Goal: Information Seeking & Learning: Learn about a topic

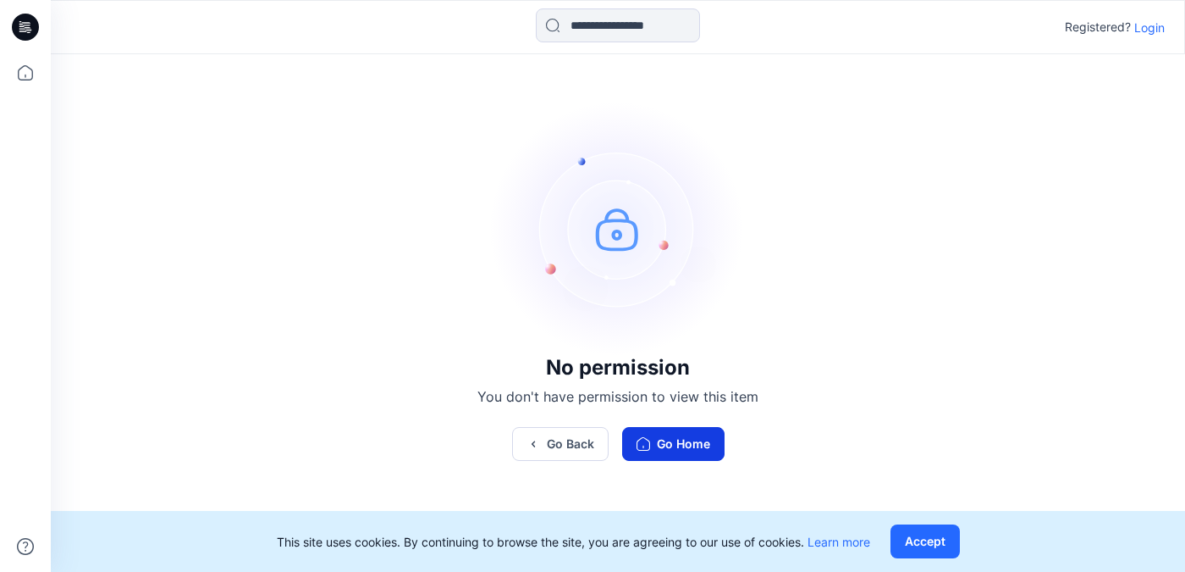
click at [678, 447] on button "Go Home" at bounding box center [673, 444] width 102 height 34
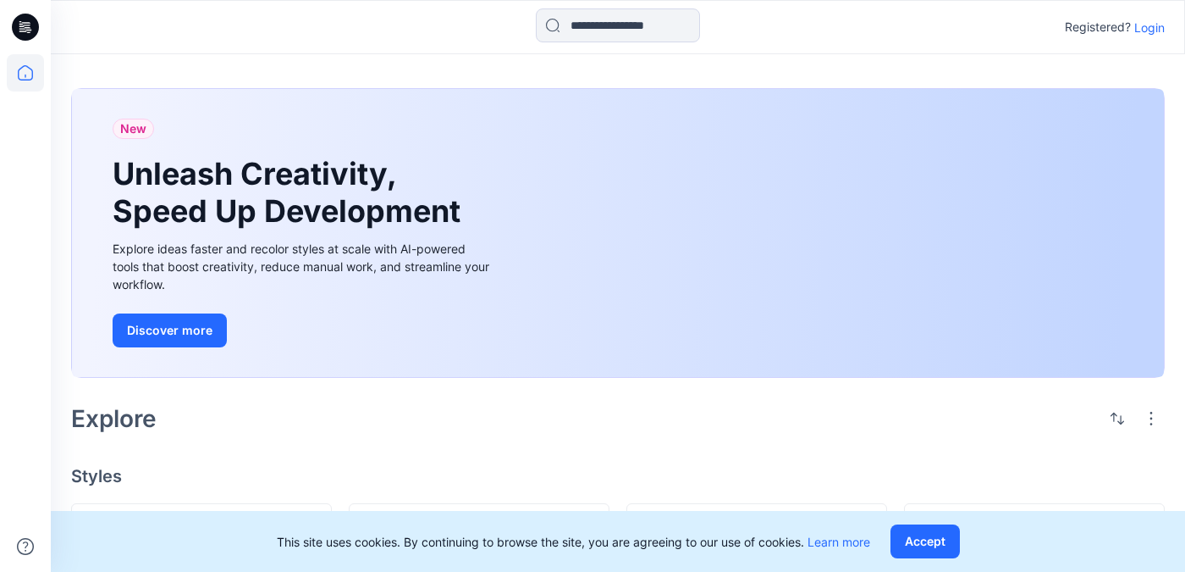
click at [1156, 28] on p "Login" at bounding box center [1150, 28] width 30 height 18
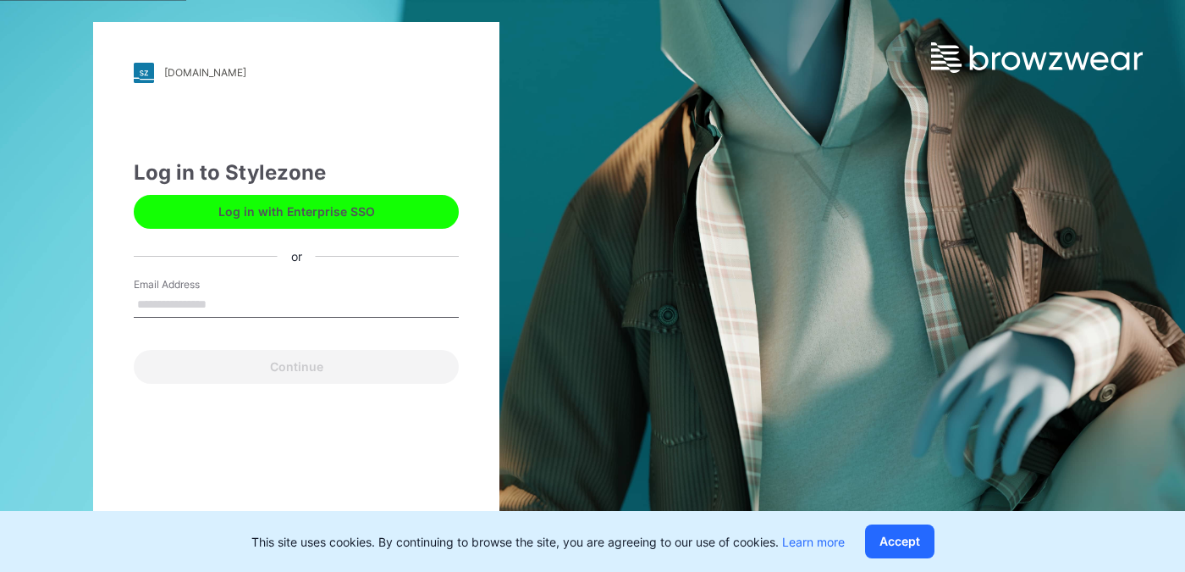
click at [207, 309] on input "Email Address" at bounding box center [296, 304] width 325 height 25
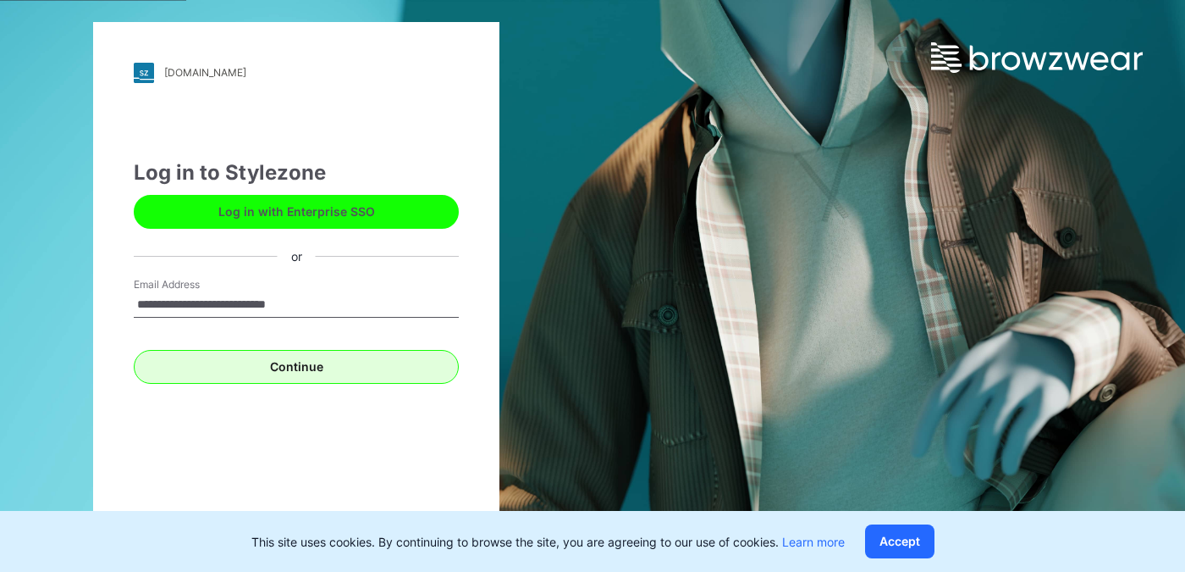
type input "**********"
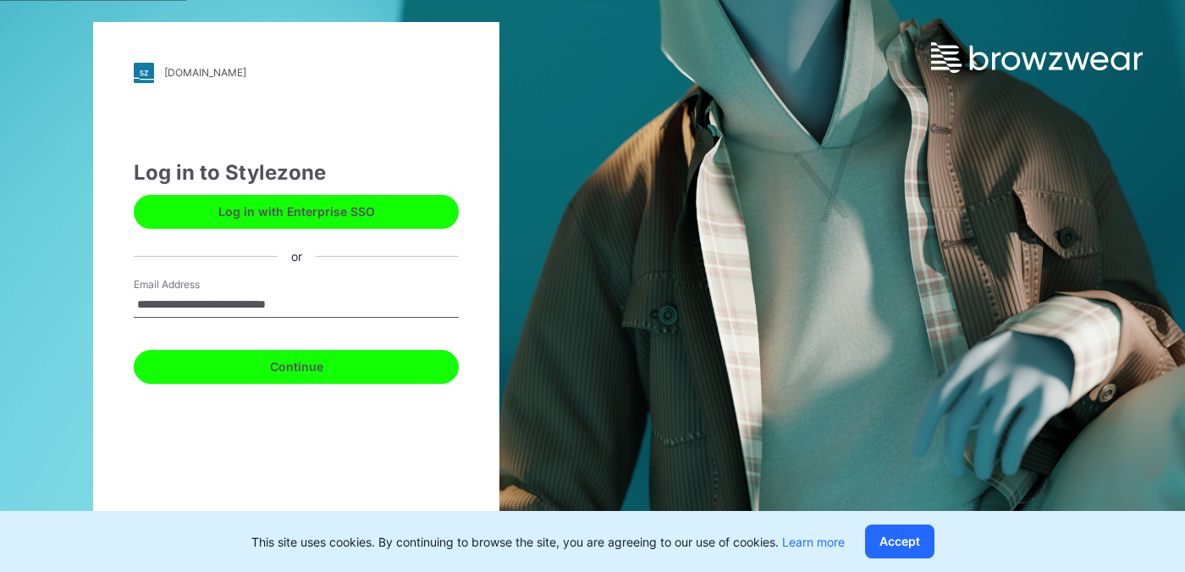
click at [285, 363] on button "Continue" at bounding box center [296, 367] width 325 height 34
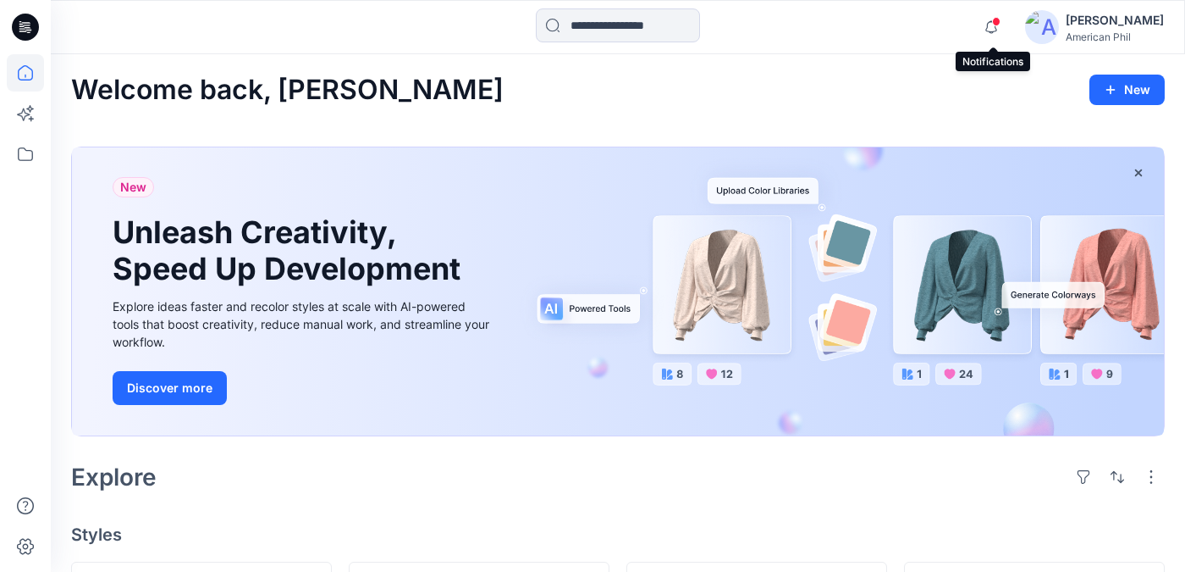
click at [996, 23] on span at bounding box center [996, 21] width 8 height 9
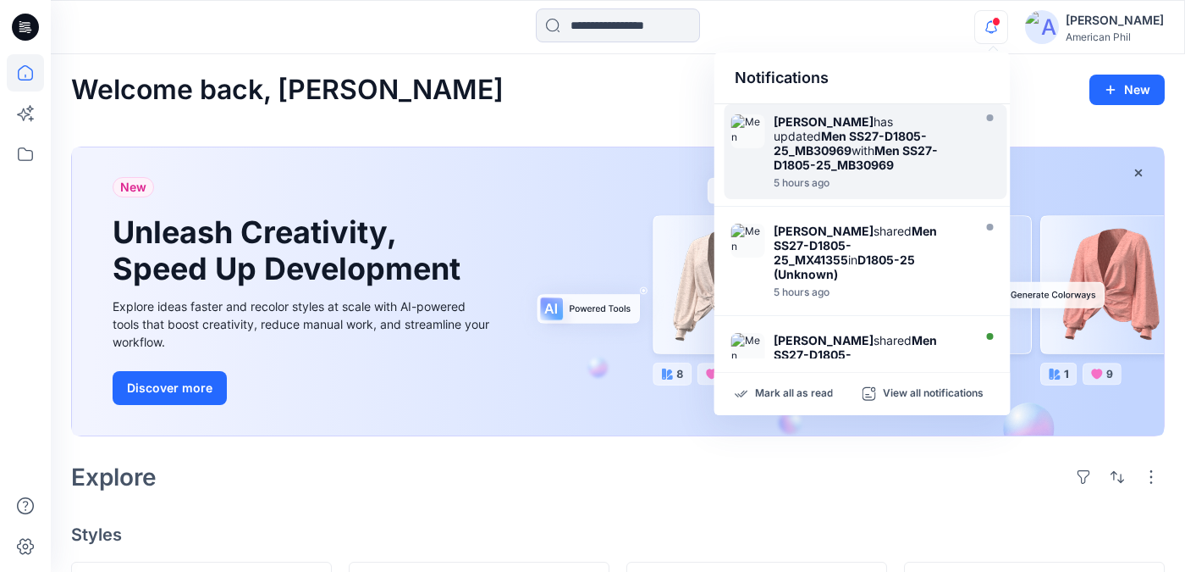
click at [870, 152] on strong "Men SS27-D1805-25_MB30969" at bounding box center [856, 157] width 164 height 29
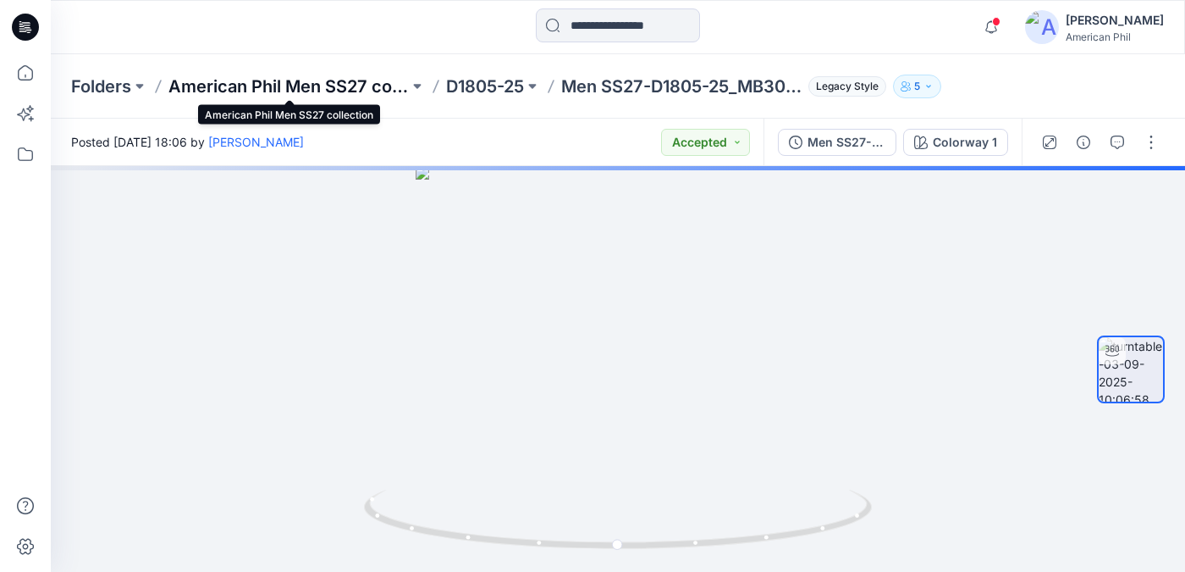
click at [266, 94] on p "American Phil Men SS27 collection" at bounding box center [289, 87] width 240 height 24
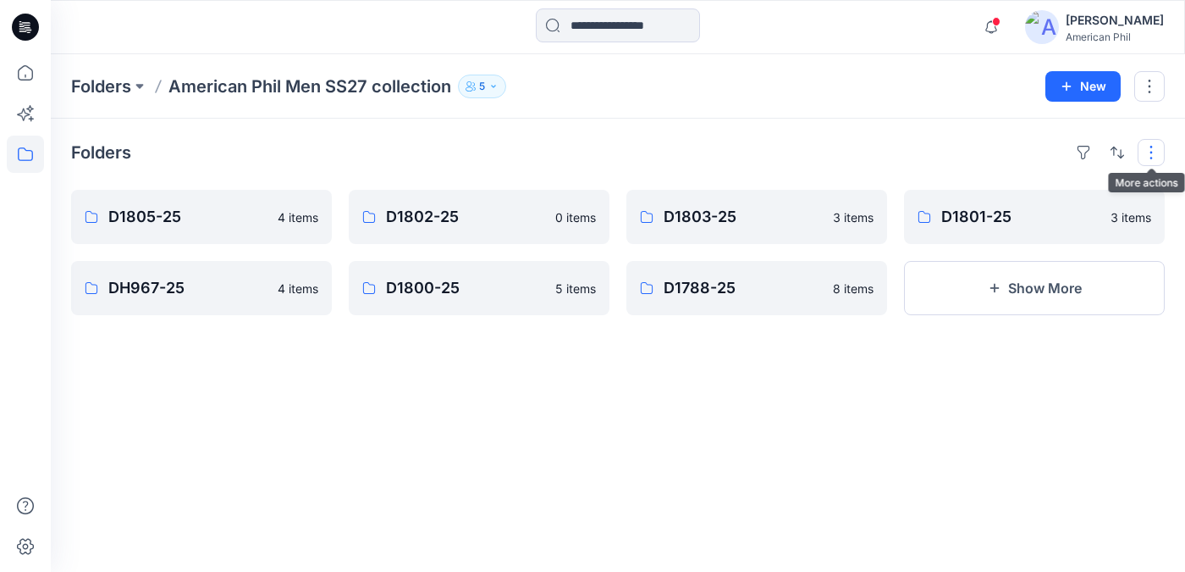
click at [1157, 152] on button "button" at bounding box center [1151, 152] width 27 height 27
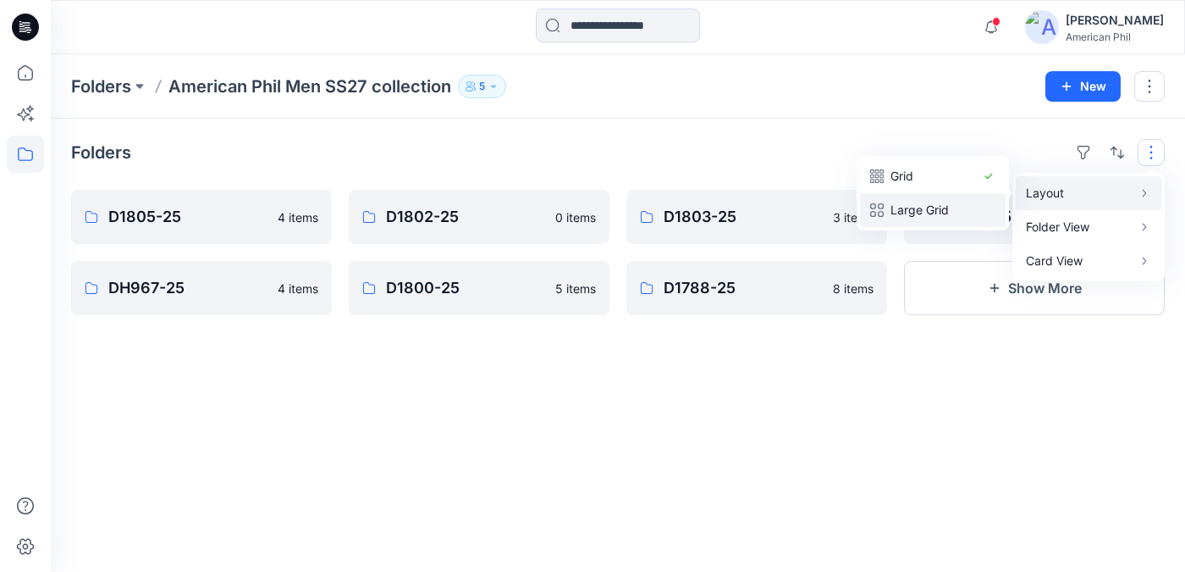
click at [920, 215] on p "Large Grid" at bounding box center [933, 210] width 85 height 20
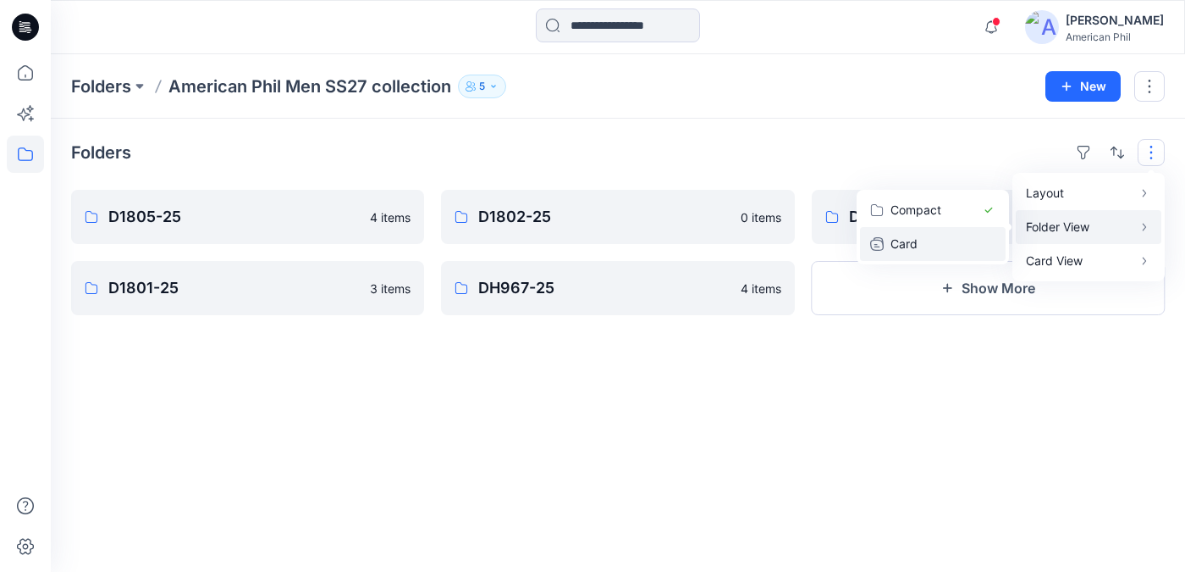
click at [906, 248] on p "Card" at bounding box center [933, 244] width 85 height 20
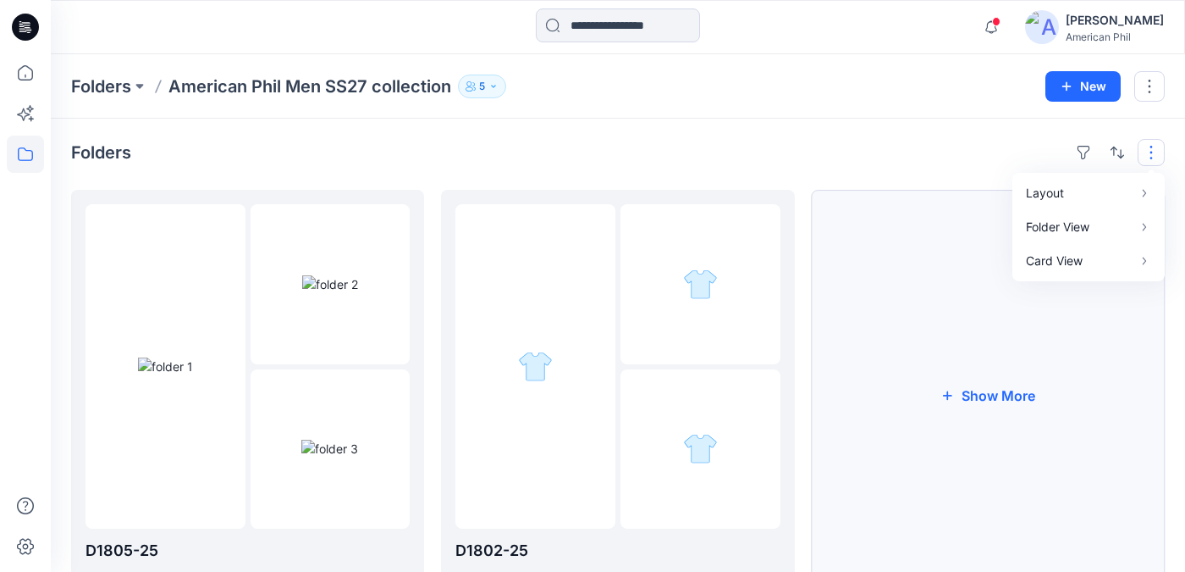
click at [1008, 396] on button "Show More" at bounding box center [988, 396] width 353 height 412
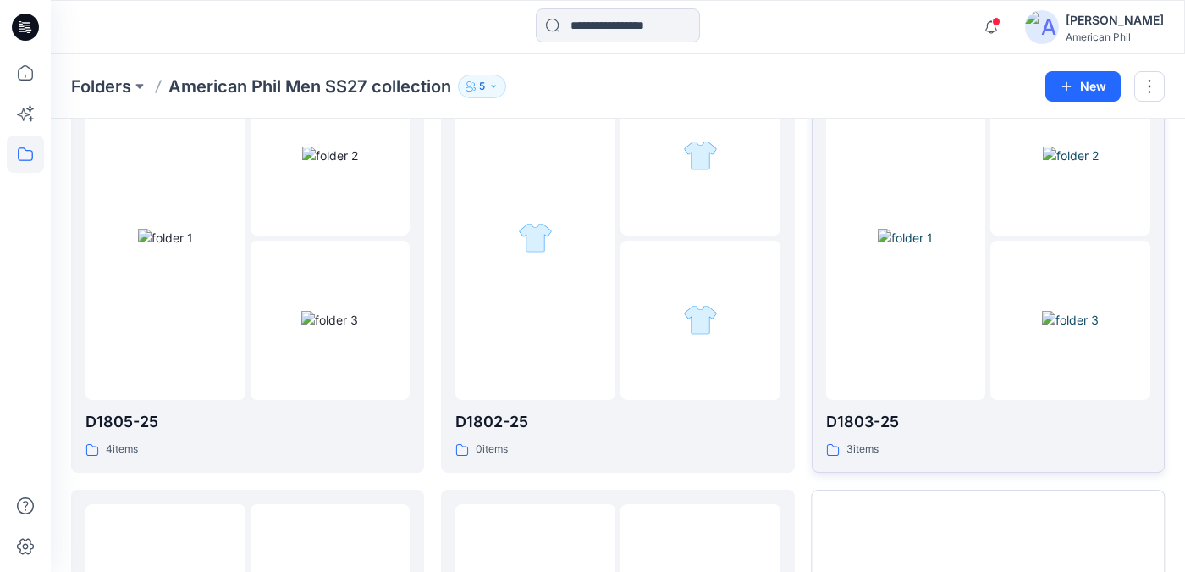
scroll to position [145, 0]
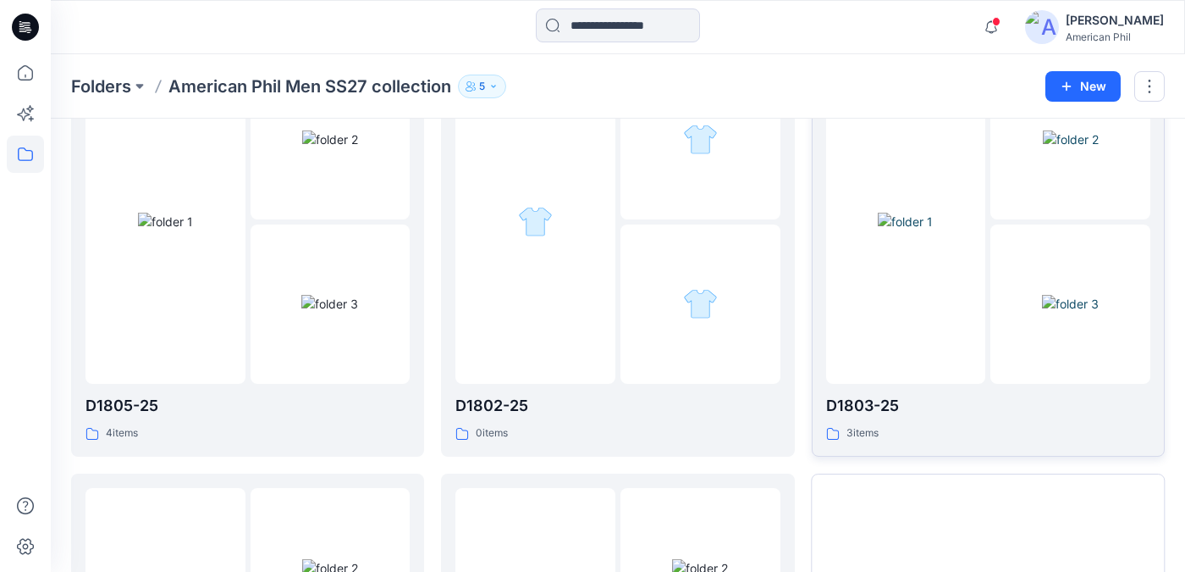
click at [1081, 302] on img at bounding box center [1070, 304] width 57 height 18
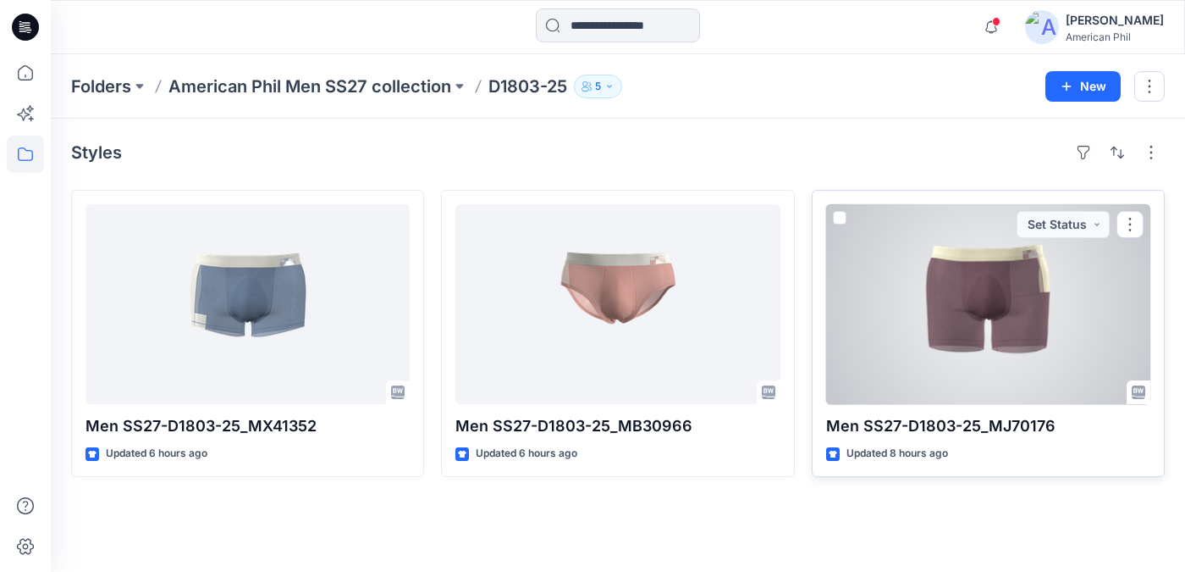
click at [1014, 305] on div at bounding box center [988, 304] width 324 height 200
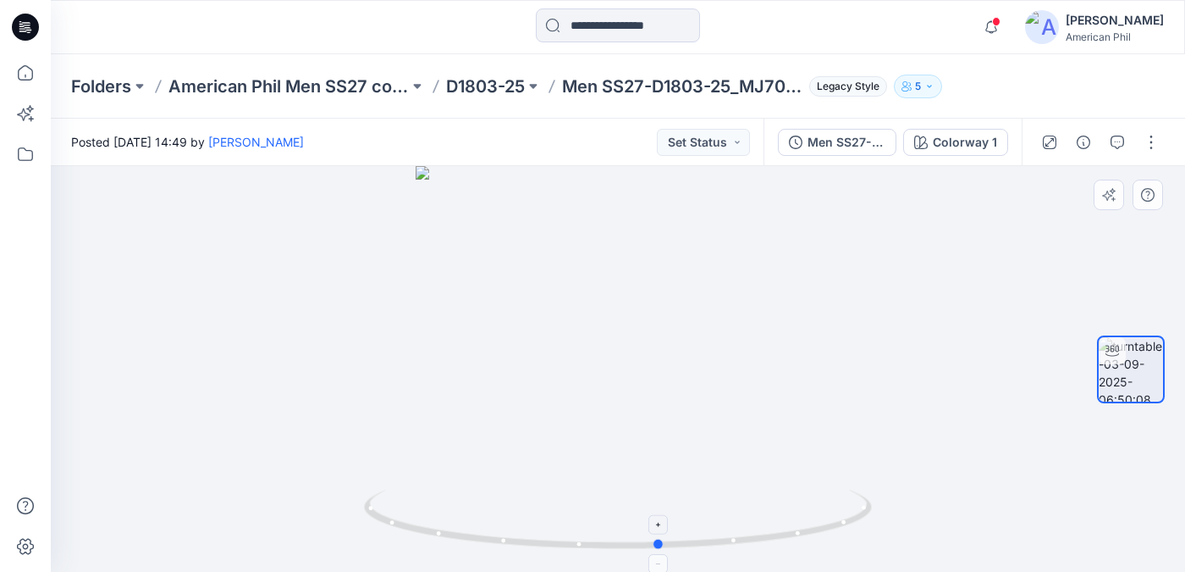
drag, startPoint x: 694, startPoint y: 546, endPoint x: 737, endPoint y: 545, distance: 43.2
click at [737, 545] on icon at bounding box center [620, 521] width 512 height 64
click at [489, 85] on p "D1803-25" at bounding box center [485, 87] width 79 height 24
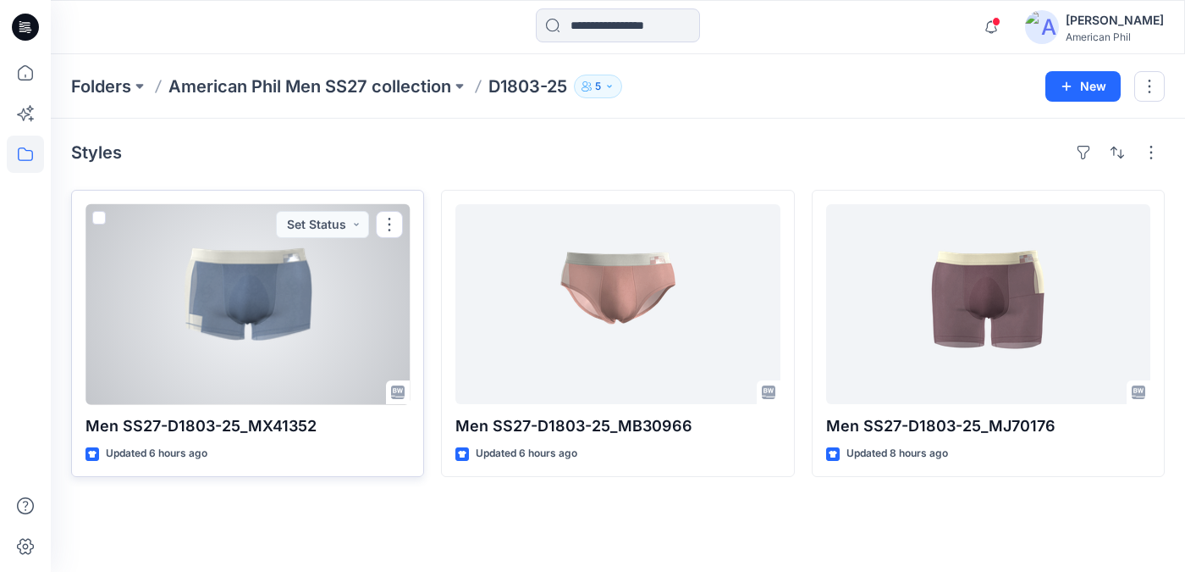
click at [268, 312] on div at bounding box center [248, 304] width 324 height 200
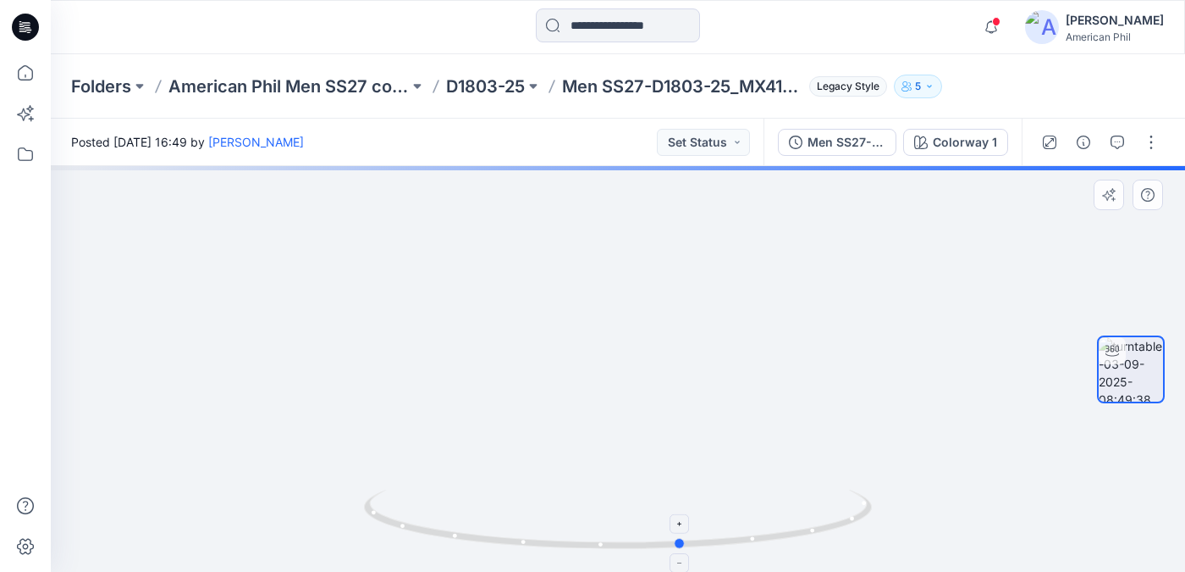
drag, startPoint x: 584, startPoint y: 542, endPoint x: 648, endPoint y: 531, distance: 64.5
click at [648, 531] on icon at bounding box center [620, 521] width 512 height 64
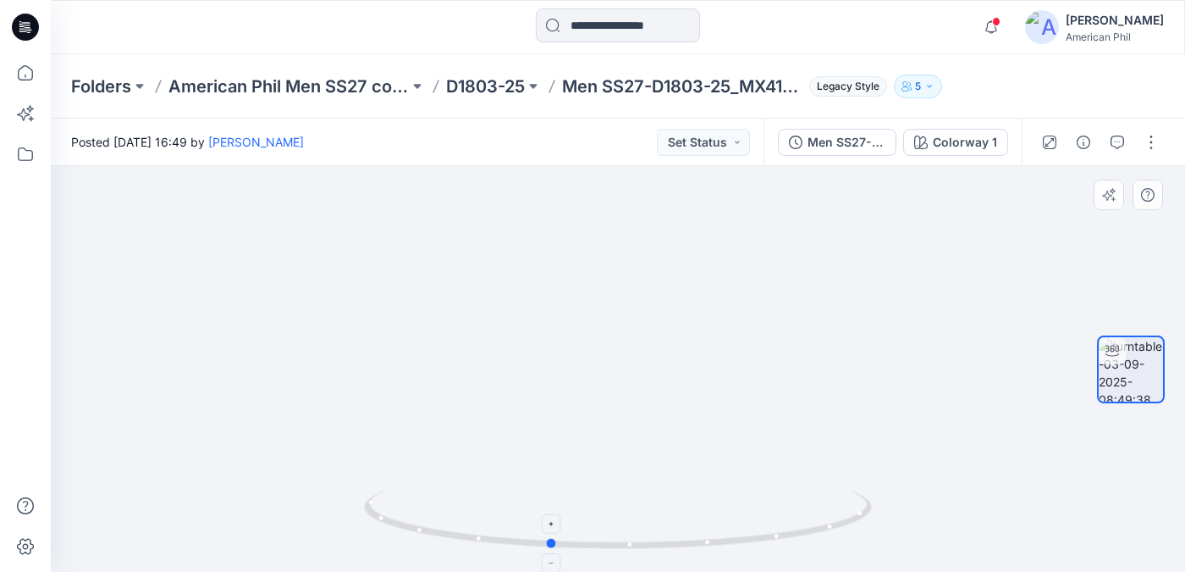
drag, startPoint x: 635, startPoint y: 544, endPoint x: 502, endPoint y: 531, distance: 133.6
click at [502, 531] on icon at bounding box center [620, 521] width 512 height 64
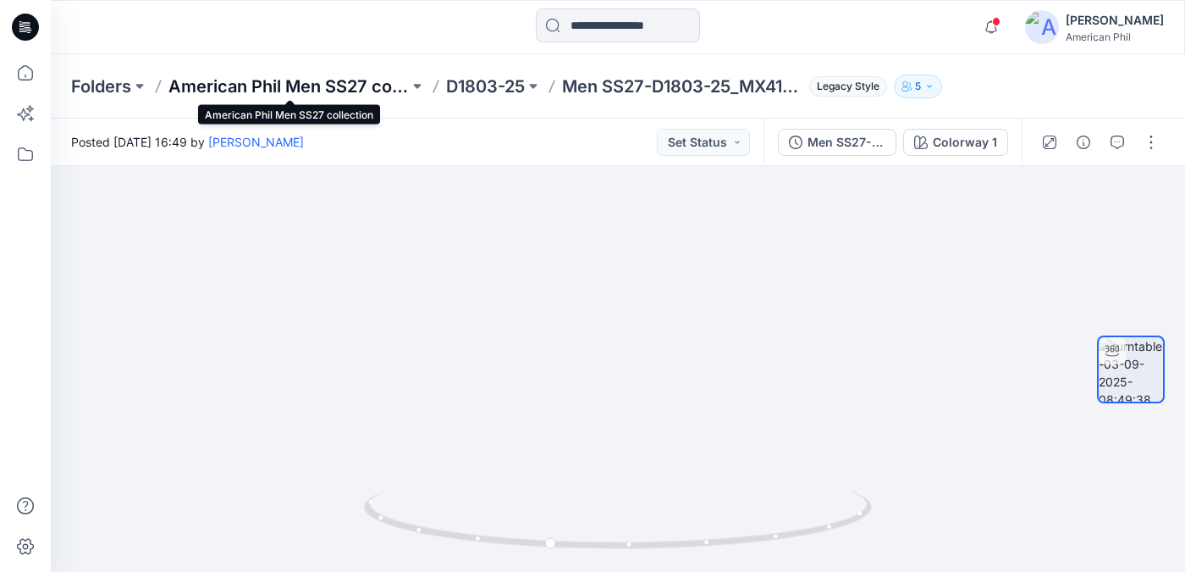
click at [239, 87] on p "American Phil Men SS27 collection" at bounding box center [289, 87] width 240 height 24
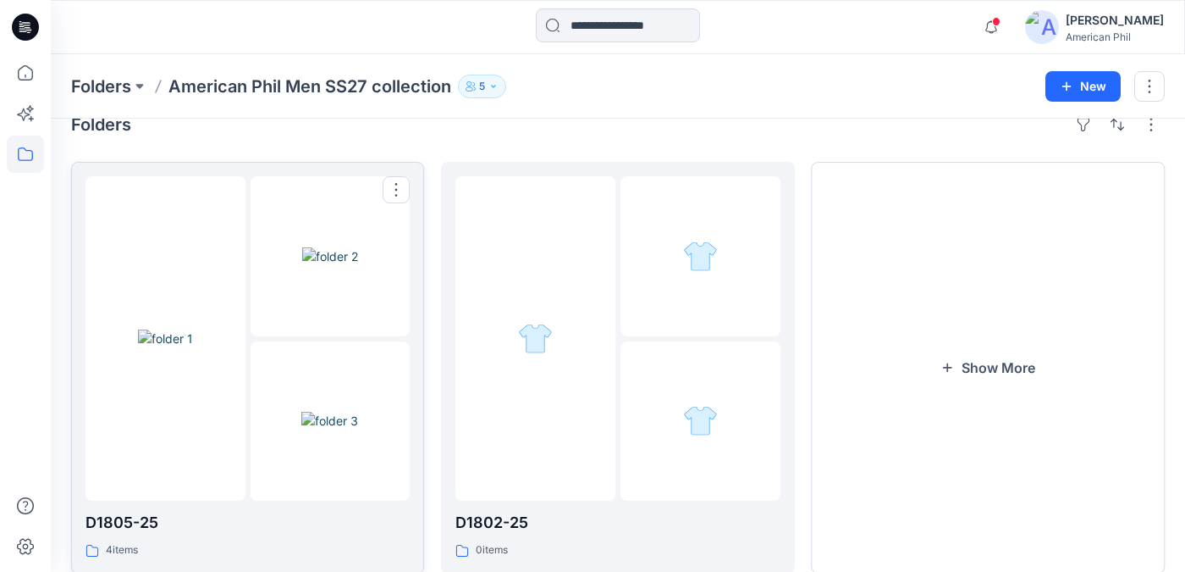
scroll to position [77, 0]
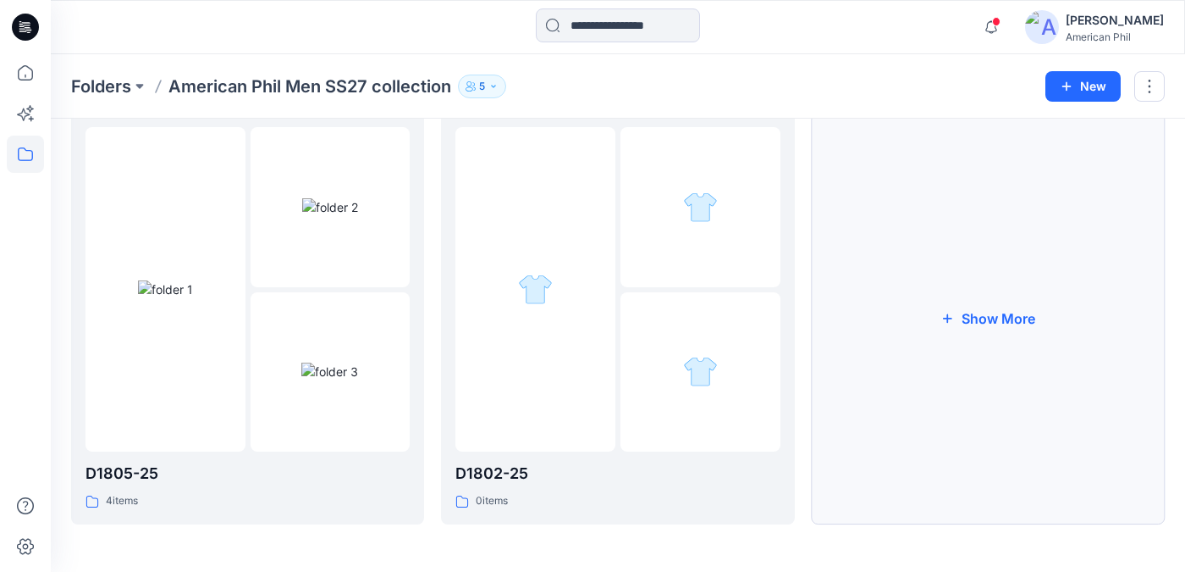
click at [1005, 314] on button "Show More" at bounding box center [988, 319] width 353 height 412
click at [983, 318] on button "Show More" at bounding box center [988, 319] width 353 height 412
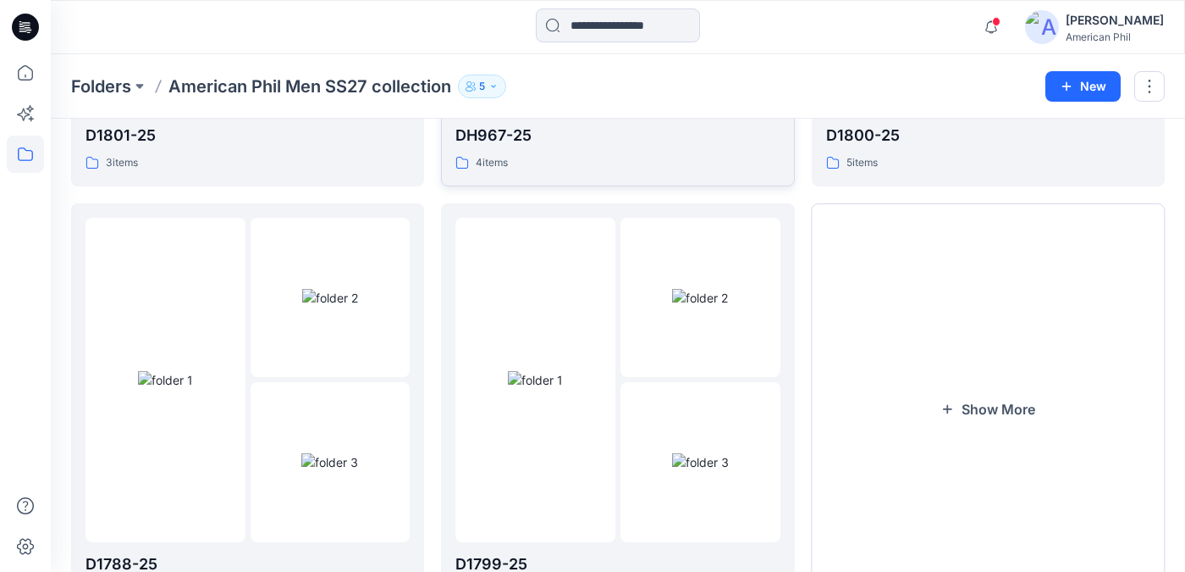
scroll to position [933, 0]
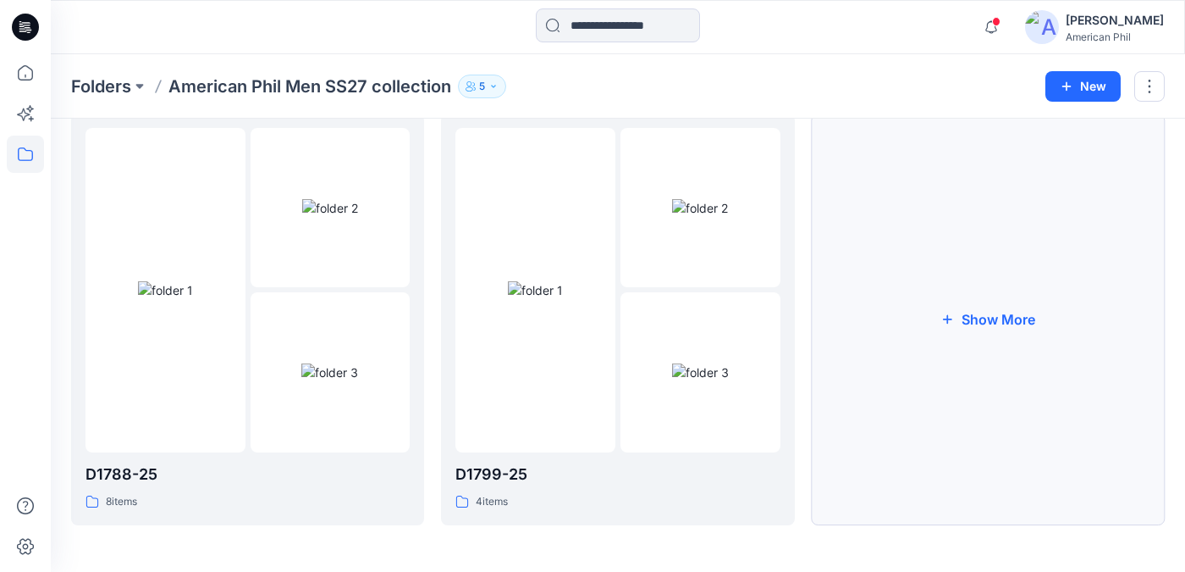
click at [983, 318] on button "Show More" at bounding box center [988, 319] width 353 height 412
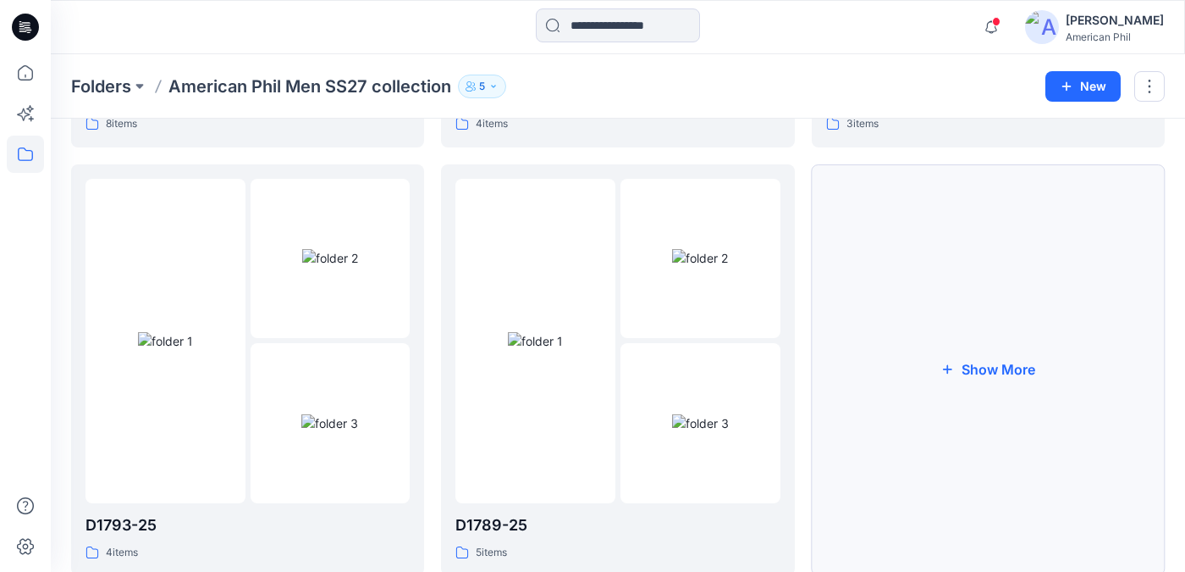
scroll to position [1362, 0]
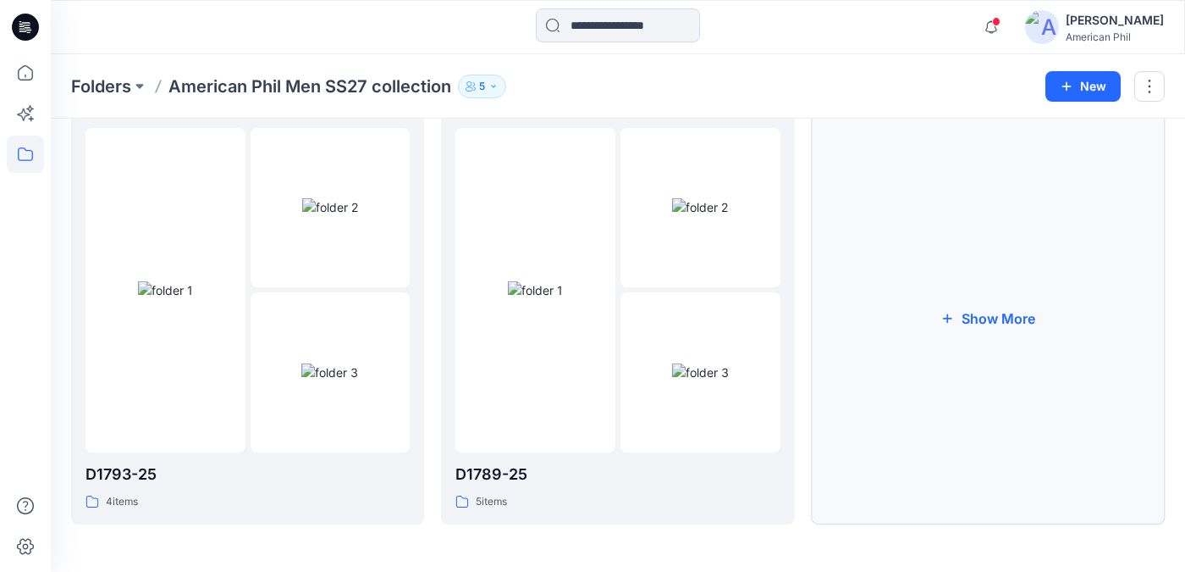
click at [1009, 318] on button "Show More" at bounding box center [988, 319] width 353 height 412
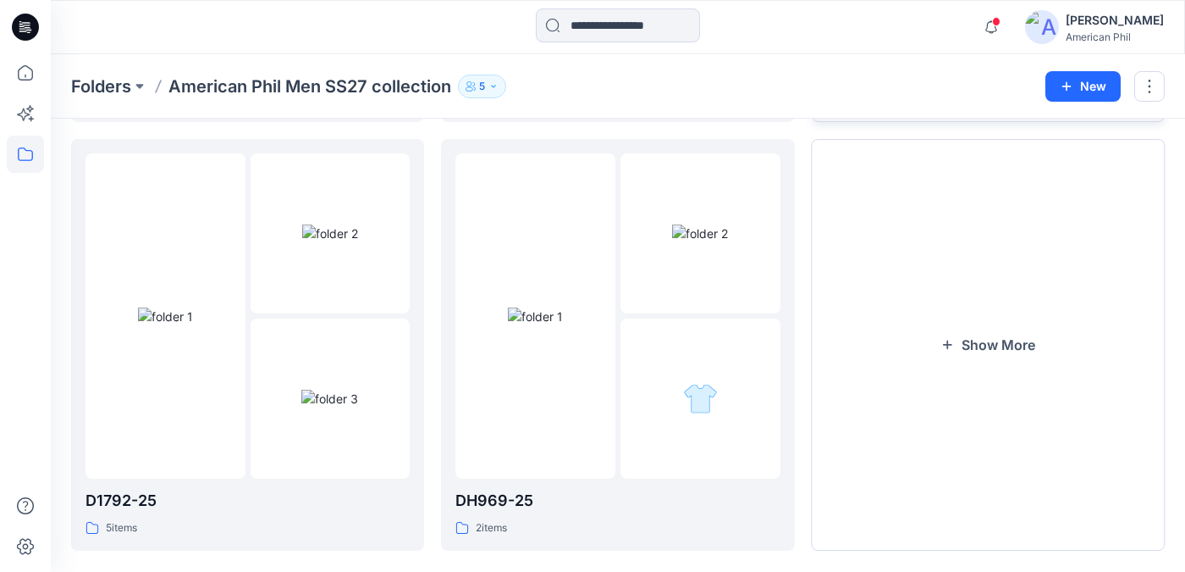
scroll to position [1790, 0]
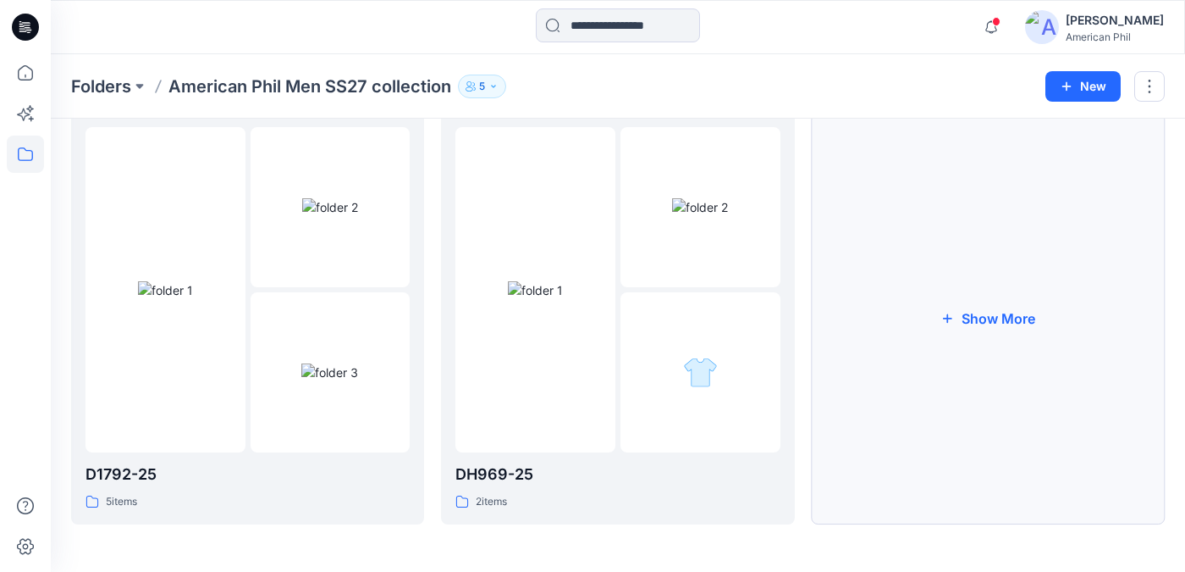
click at [1003, 318] on button "Show More" at bounding box center [988, 319] width 353 height 412
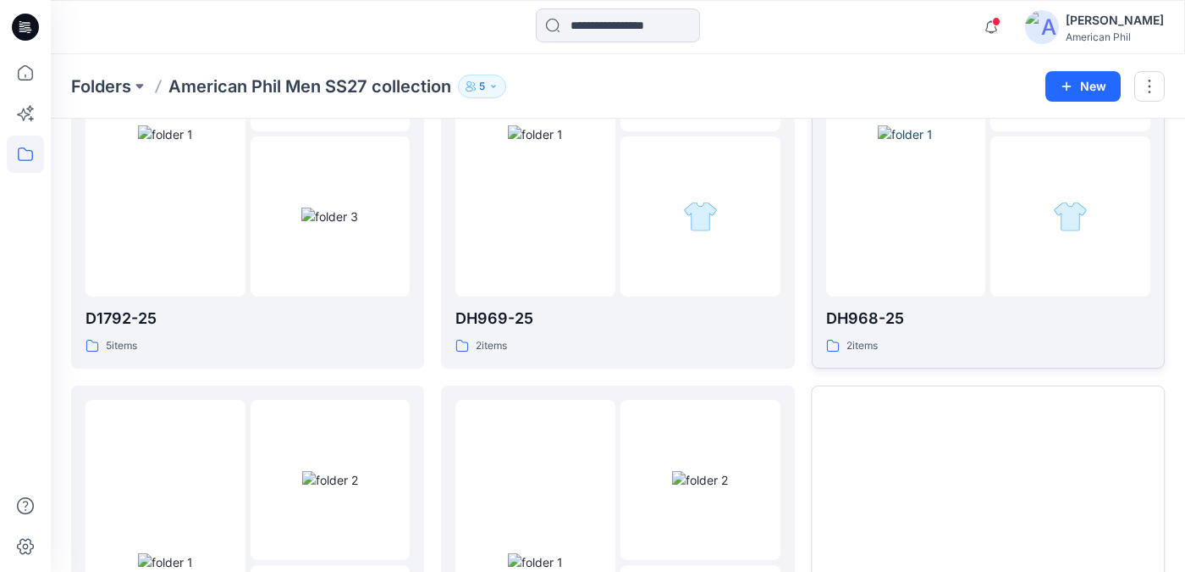
scroll to position [2219, 0]
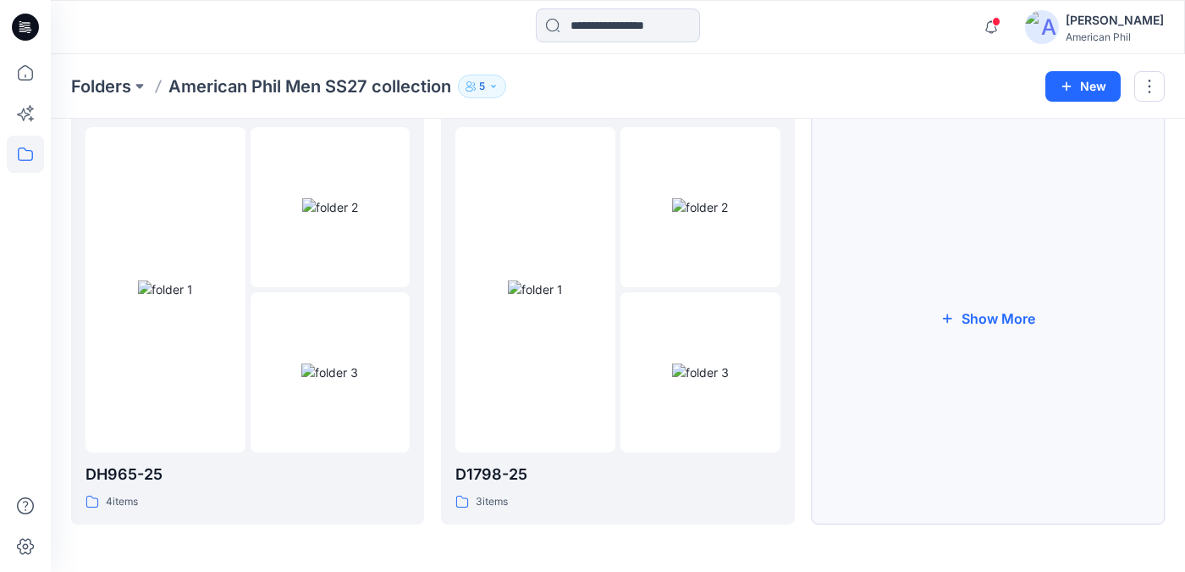
click at [1001, 321] on button "Show More" at bounding box center [988, 319] width 353 height 412
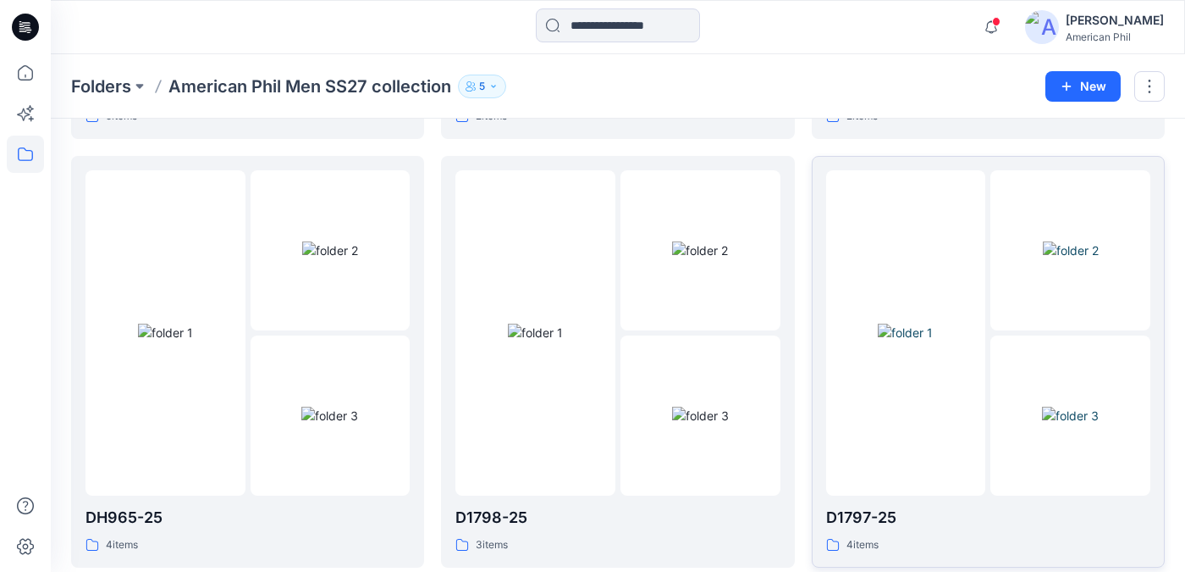
scroll to position [2172, 0]
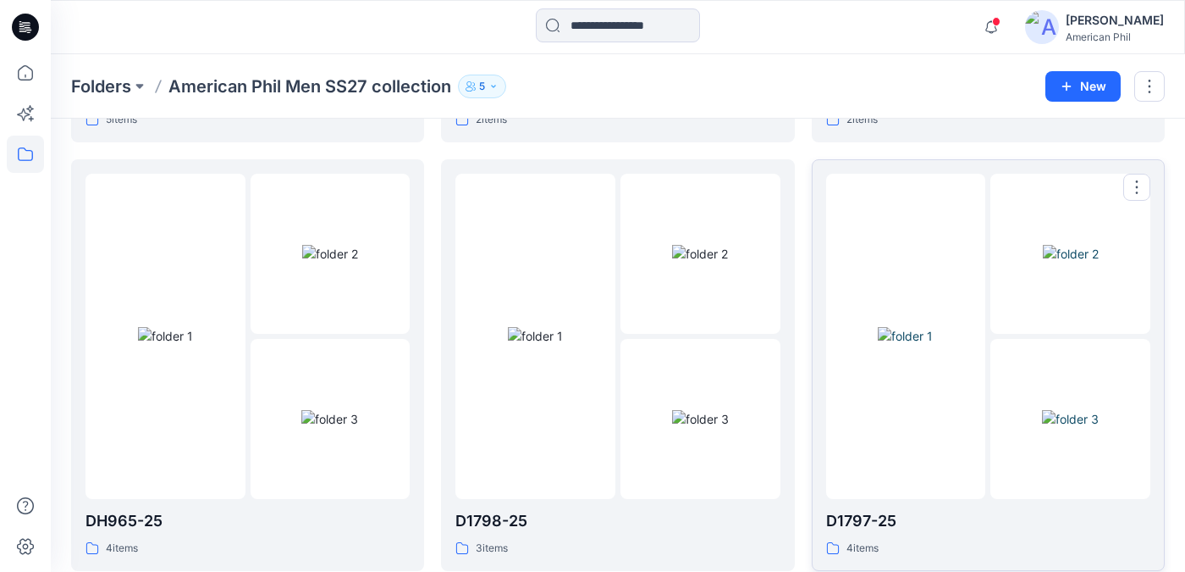
click at [1077, 258] on img at bounding box center [1071, 254] width 56 height 18
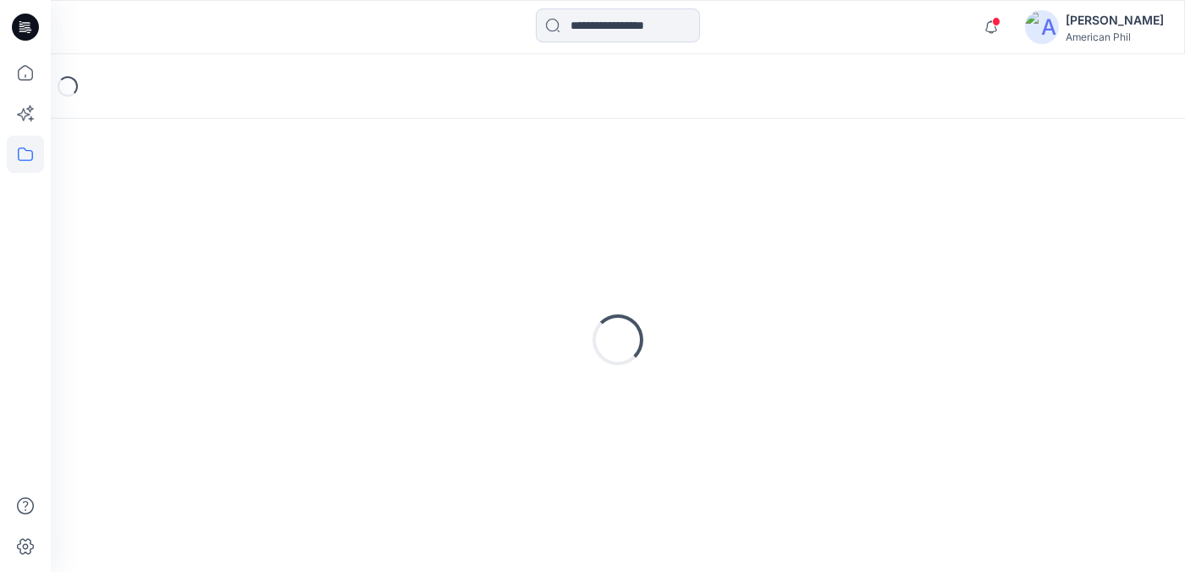
scroll to position [11, 0]
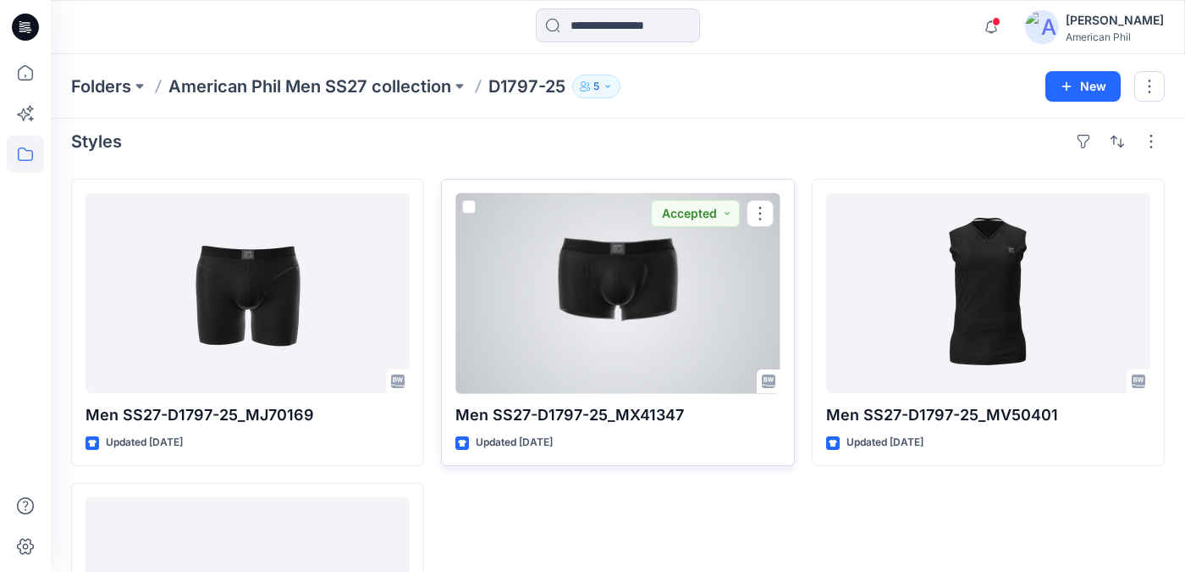
click at [617, 290] on div at bounding box center [618, 293] width 324 height 200
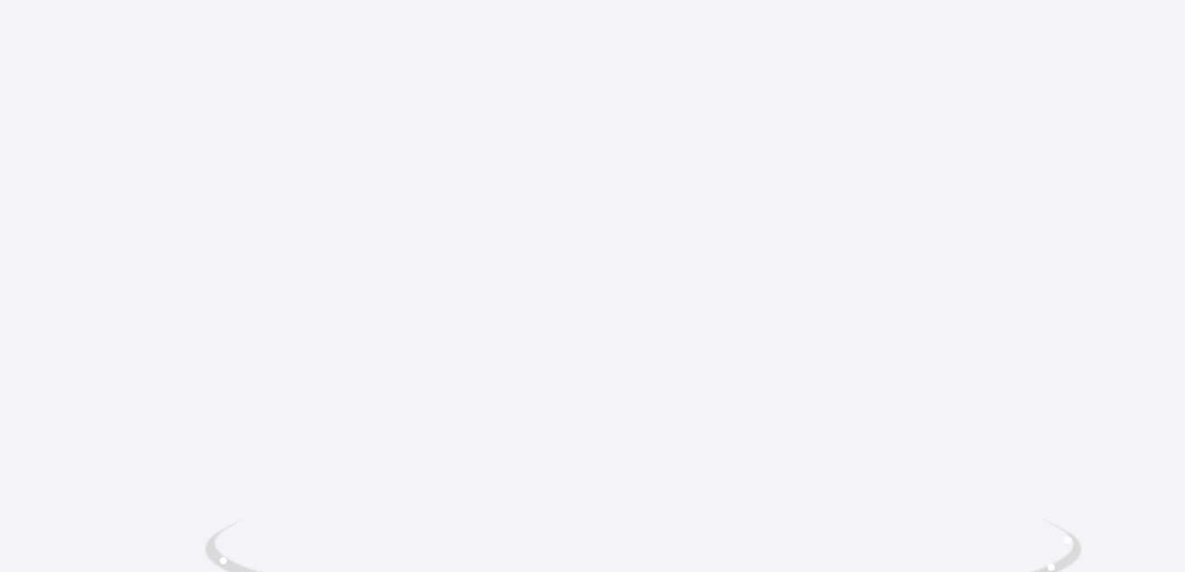
drag, startPoint x: 638, startPoint y: 492, endPoint x: 624, endPoint y: 485, distance: 15.1
click at [624, 486] on div at bounding box center [618, 369] width 1135 height 406
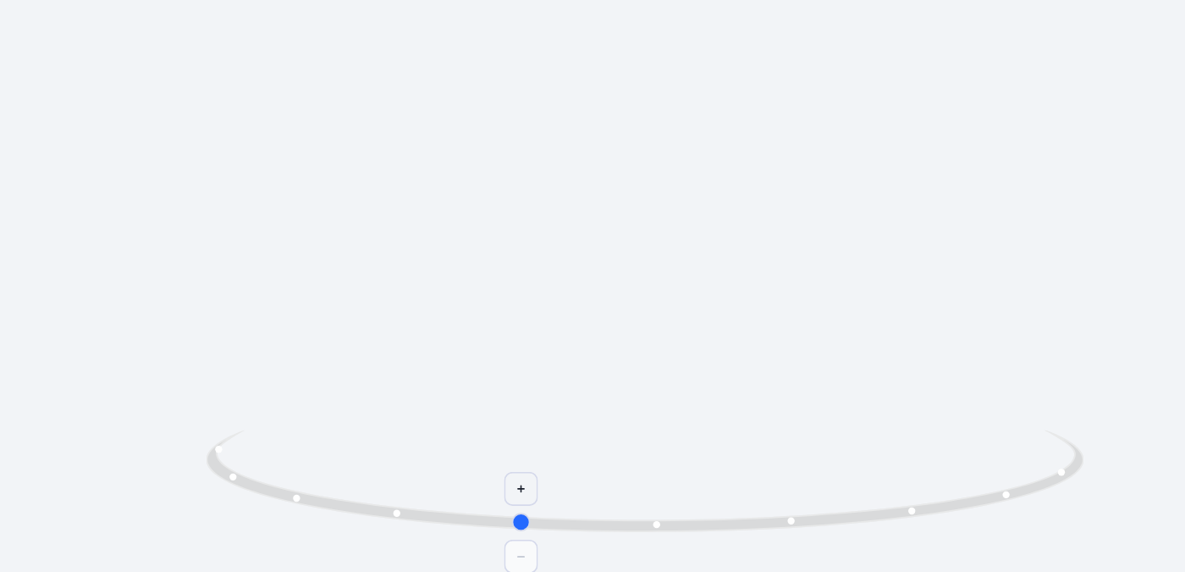
drag, startPoint x: 626, startPoint y: 544, endPoint x: 566, endPoint y: 549, distance: 60.3
click at [566, 549] on icon at bounding box center [620, 521] width 512 height 64
drag, startPoint x: 566, startPoint y: 549, endPoint x: 698, endPoint y: 523, distance: 134.5
click at [698, 523] on icon at bounding box center [620, 521] width 512 height 64
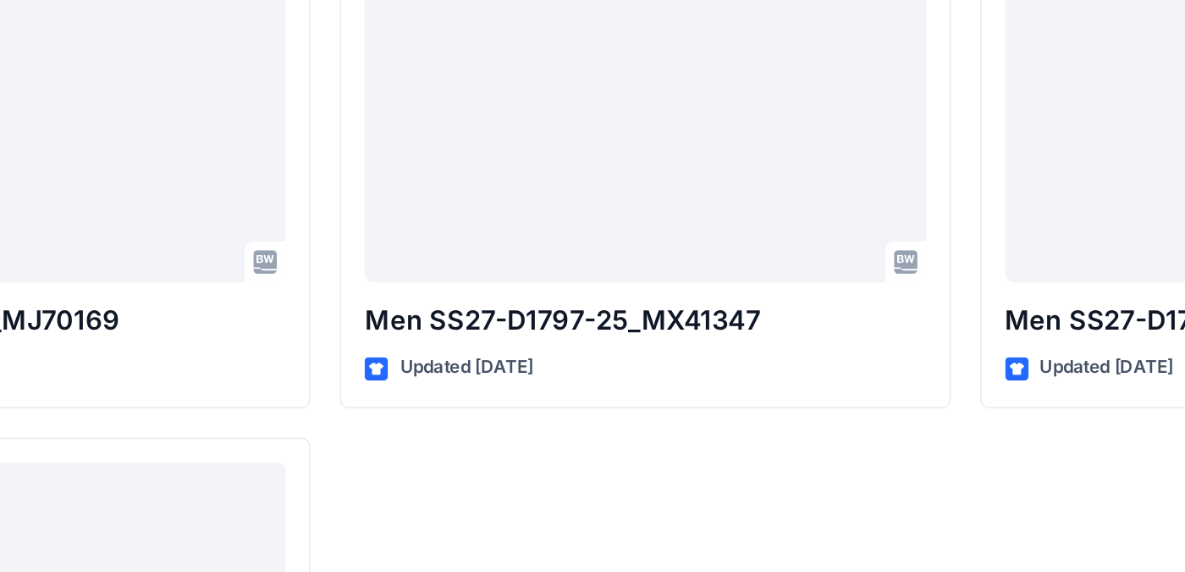
scroll to position [11, 0]
